Goal: Find specific page/section: Find specific page/section

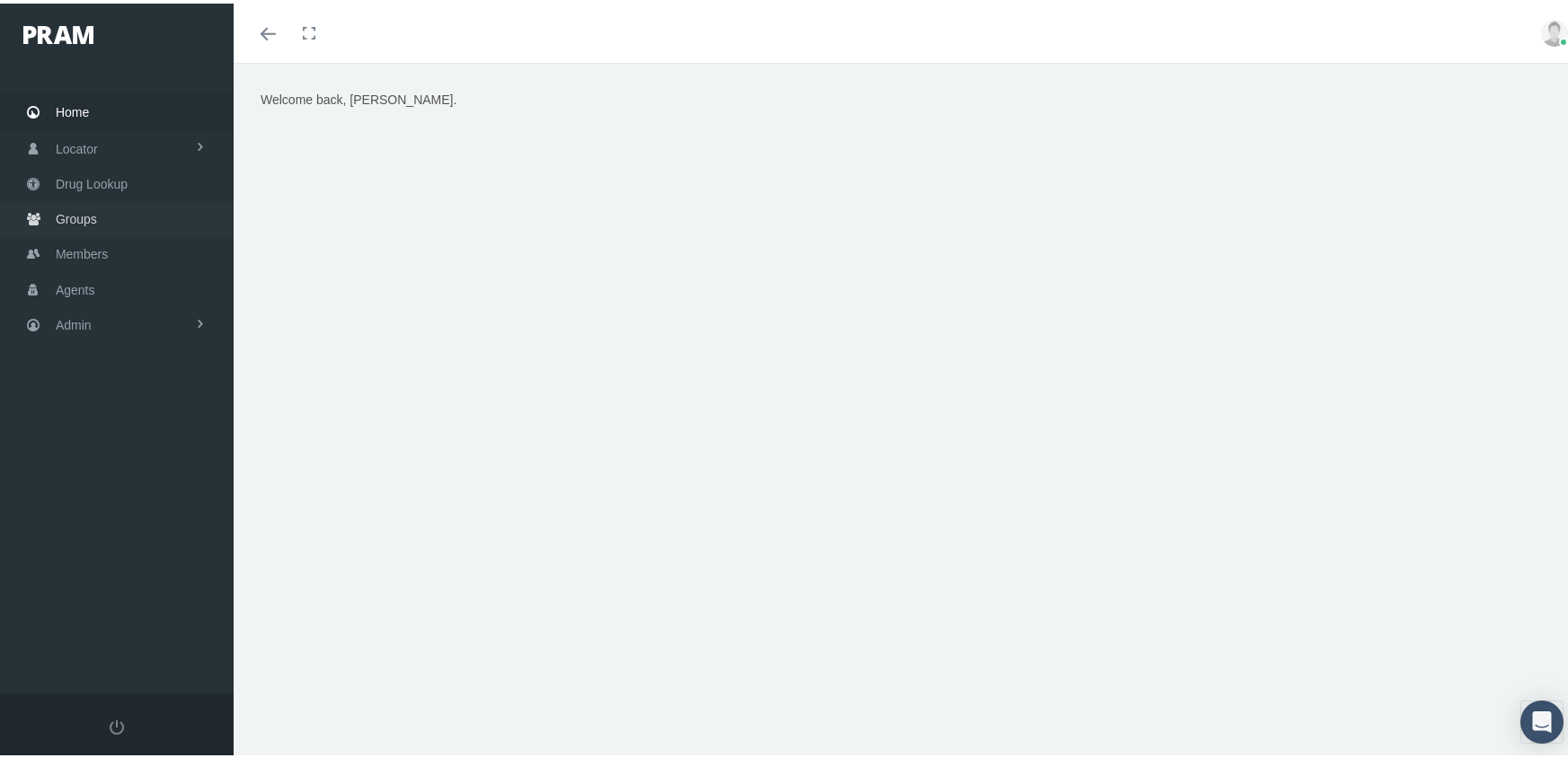
click at [78, 209] on span "Groups" at bounding box center [75, 216] width 41 height 34
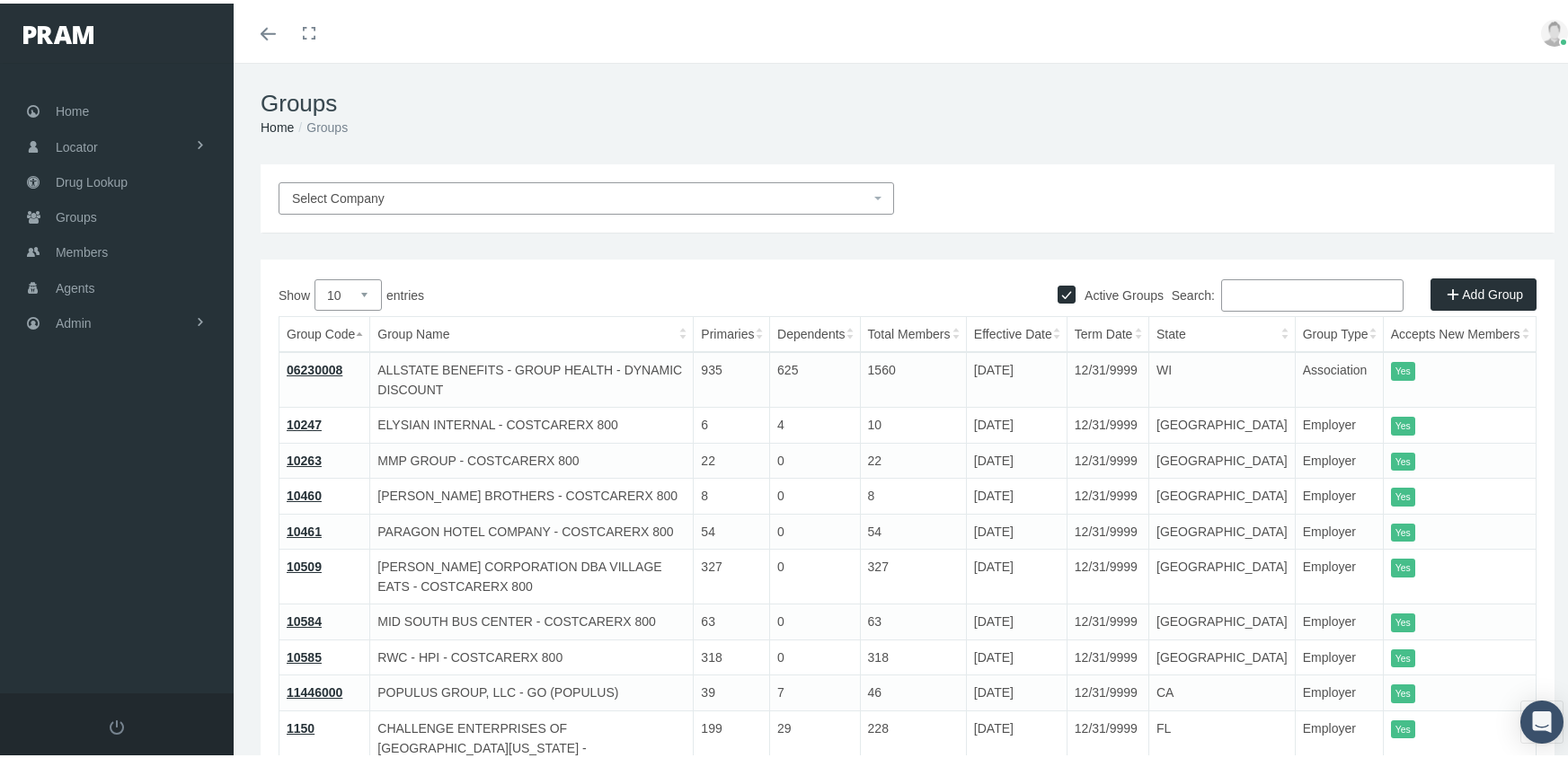
click at [1279, 294] on input "Search:" at bounding box center [1313, 292] width 183 height 32
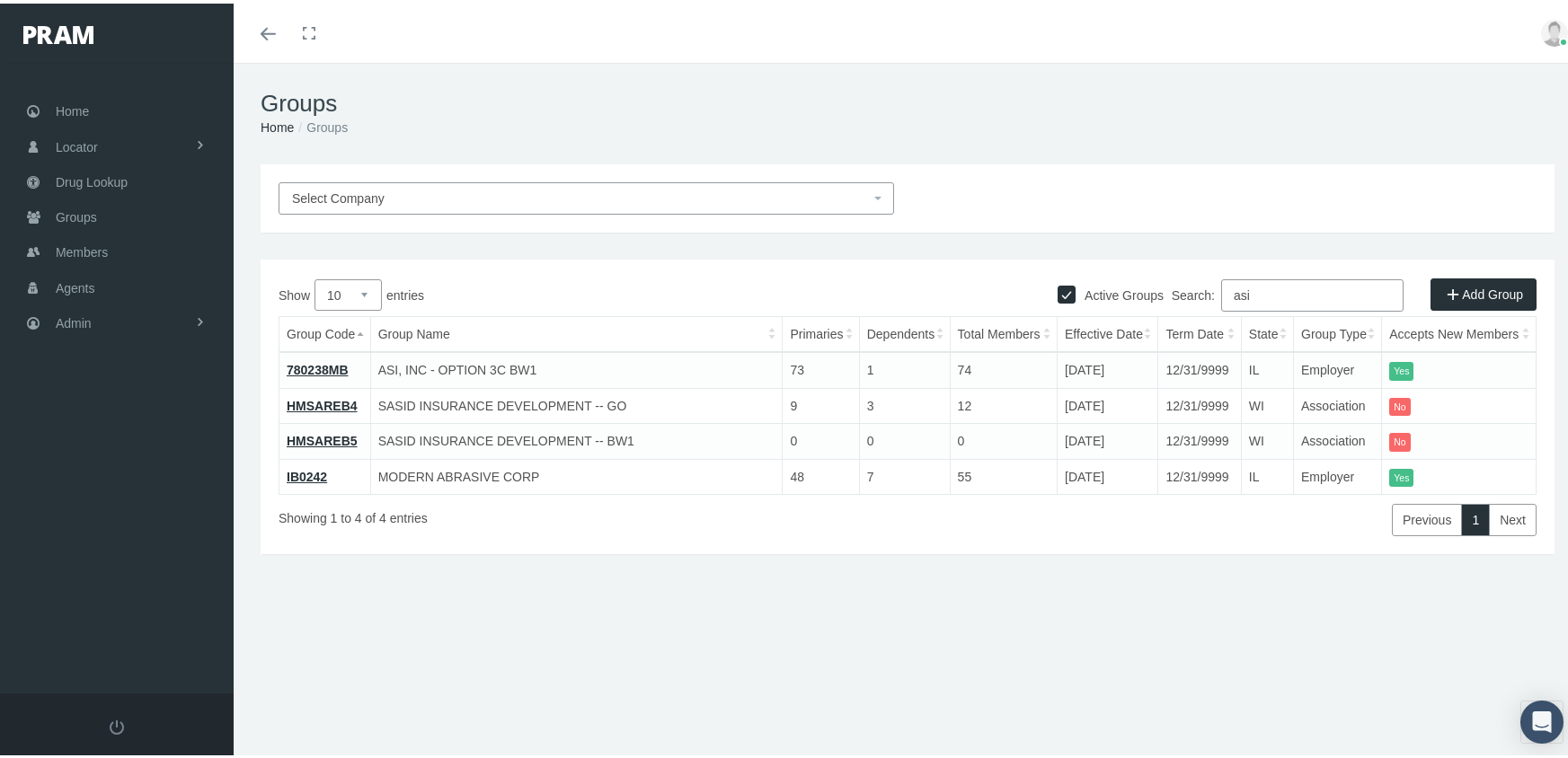
type input "asi"
